Goal: Find specific page/section: Find specific page/section

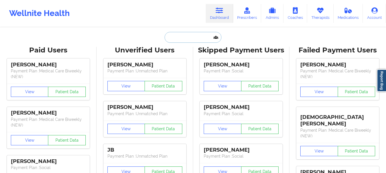
click at [182, 42] on input "text" at bounding box center [192, 37] width 57 height 11
click at [172, 34] on input "text" at bounding box center [192, 37] width 57 height 11
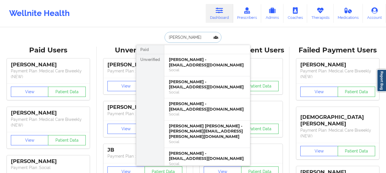
type input "[PERSON_NAME]"
click at [200, 75] on div "[PERSON_NAME] - [EMAIL_ADDRESS][DOMAIN_NAME] Social" at bounding box center [207, 65] width 86 height 22
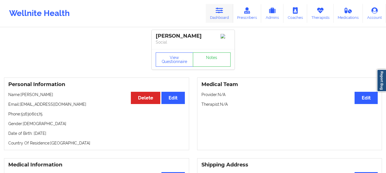
click at [225, 19] on link "Dashboard" at bounding box center [219, 13] width 27 height 19
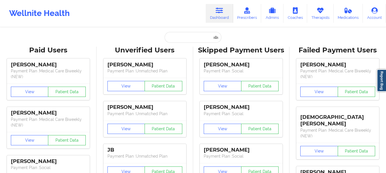
click at [201, 37] on input "text" at bounding box center [192, 37] width 57 height 11
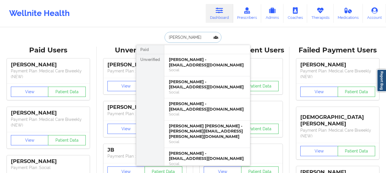
type input "[PERSON_NAME]"
click at [190, 88] on div "[PERSON_NAME] - [EMAIL_ADDRESS][DOMAIN_NAME]" at bounding box center [207, 84] width 77 height 11
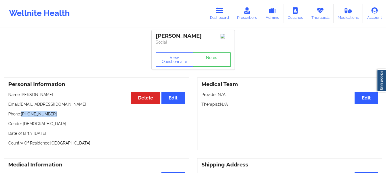
drag, startPoint x: 51, startPoint y: 118, endPoint x: 22, endPoint y: 118, distance: 29.7
click at [22, 117] on p "Phone: [PHONE_NUMBER]" at bounding box center [96, 114] width 176 height 6
copy p "[PHONE_NUMBER]"
